Goal: Transaction & Acquisition: Obtain resource

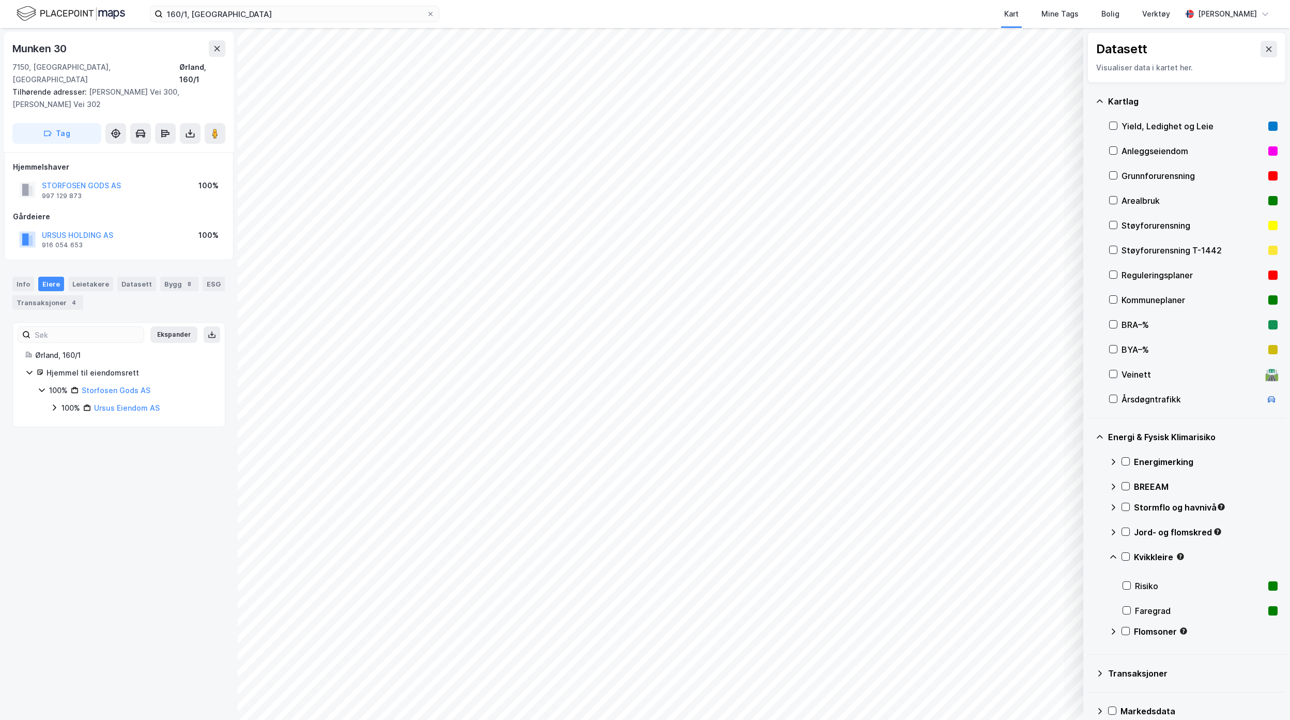
scroll to position [15, 0]
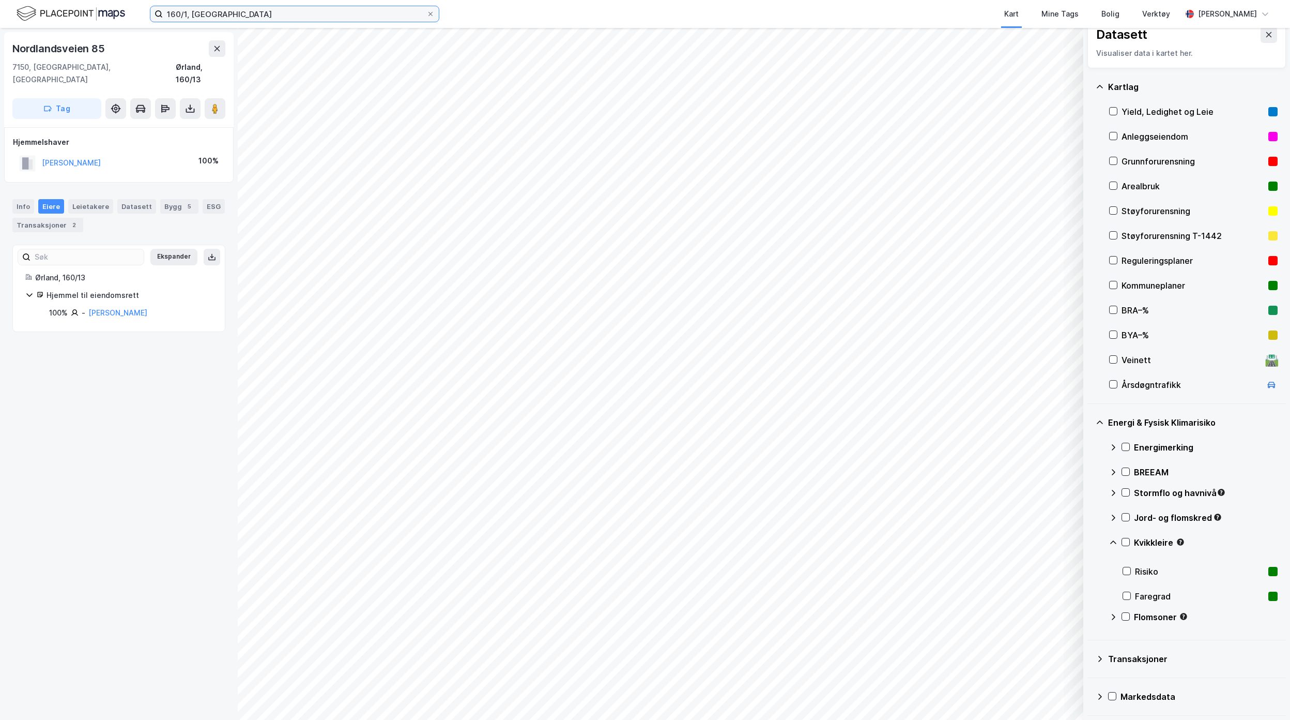
drag, startPoint x: 223, startPoint y: 11, endPoint x: 140, endPoint y: 9, distance: 83.8
click at [140, 9] on div "160/1, Ørland Kart Mine Tags Bolig Verktøy [PERSON_NAME]" at bounding box center [645, 14] width 1290 height 28
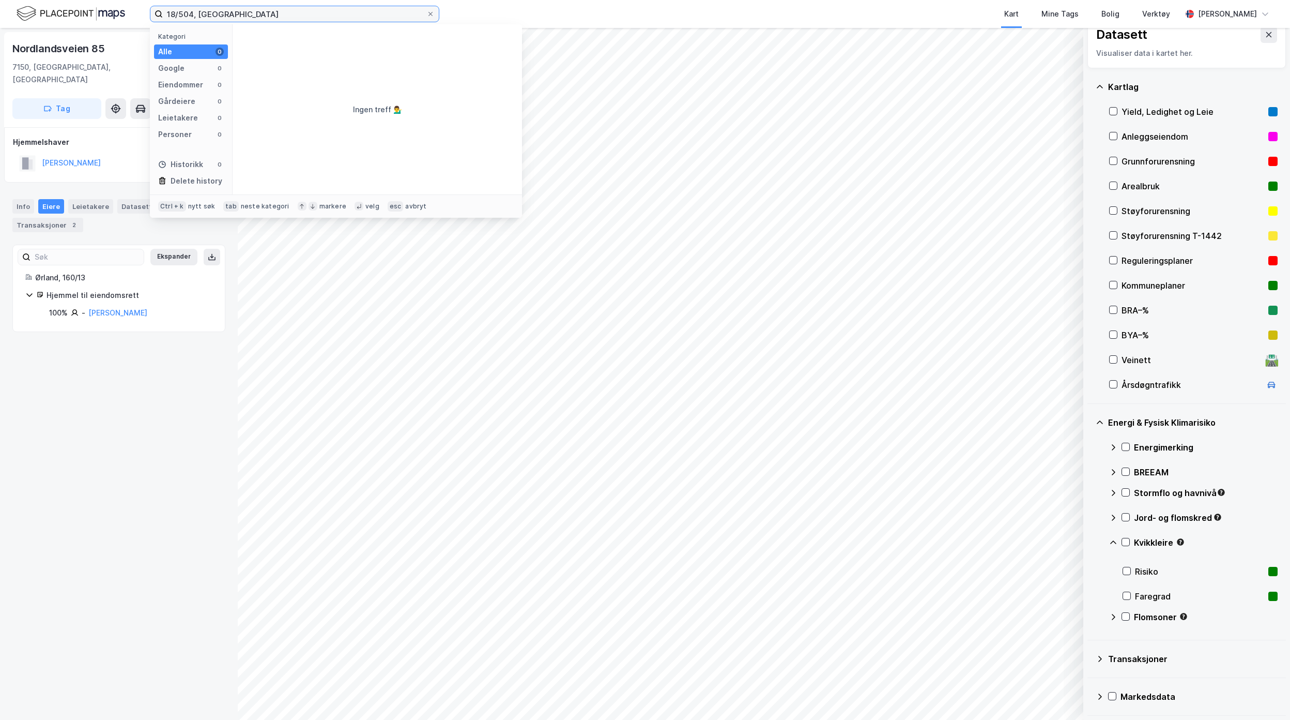
type input "18/504, [GEOGRAPHIC_DATA]"
click at [346, 64] on span "Eiendom • 5007-18-504-0-0" at bounding box center [307, 61] width 90 height 8
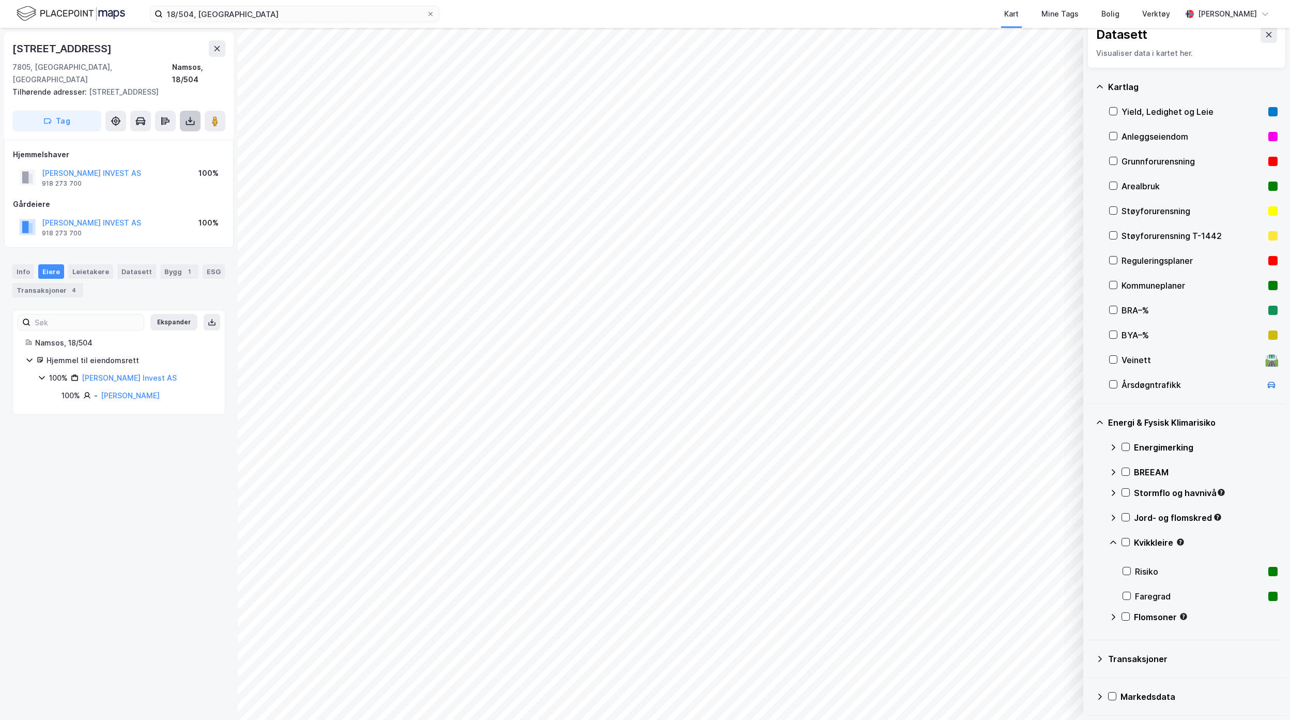
drag, startPoint x: 189, startPoint y: 106, endPoint x: 189, endPoint y: 118, distance: 11.4
click at [189, 116] on icon at bounding box center [190, 121] width 10 height 10
click at [173, 133] on div "Last ned grunnbok" at bounding box center [145, 141] width 110 height 17
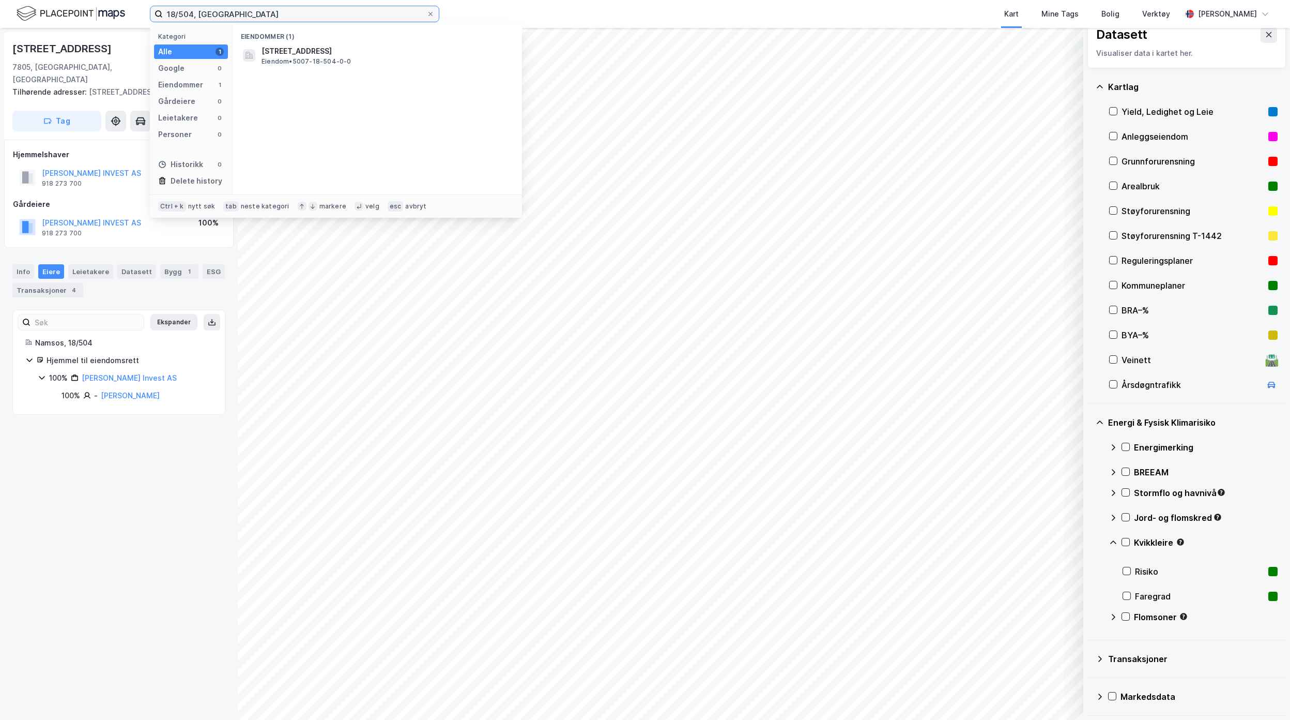
drag, startPoint x: 237, startPoint y: 15, endPoint x: 110, endPoint y: 18, distance: 127.2
click at [110, 18] on div "18/504, Namsos Kategori Alle 1 Google 0 Eiendommer 1 Gårdeiere 0 Leietakere 0 P…" at bounding box center [645, 14] width 1290 height 28
